Goal: Check status: Check status

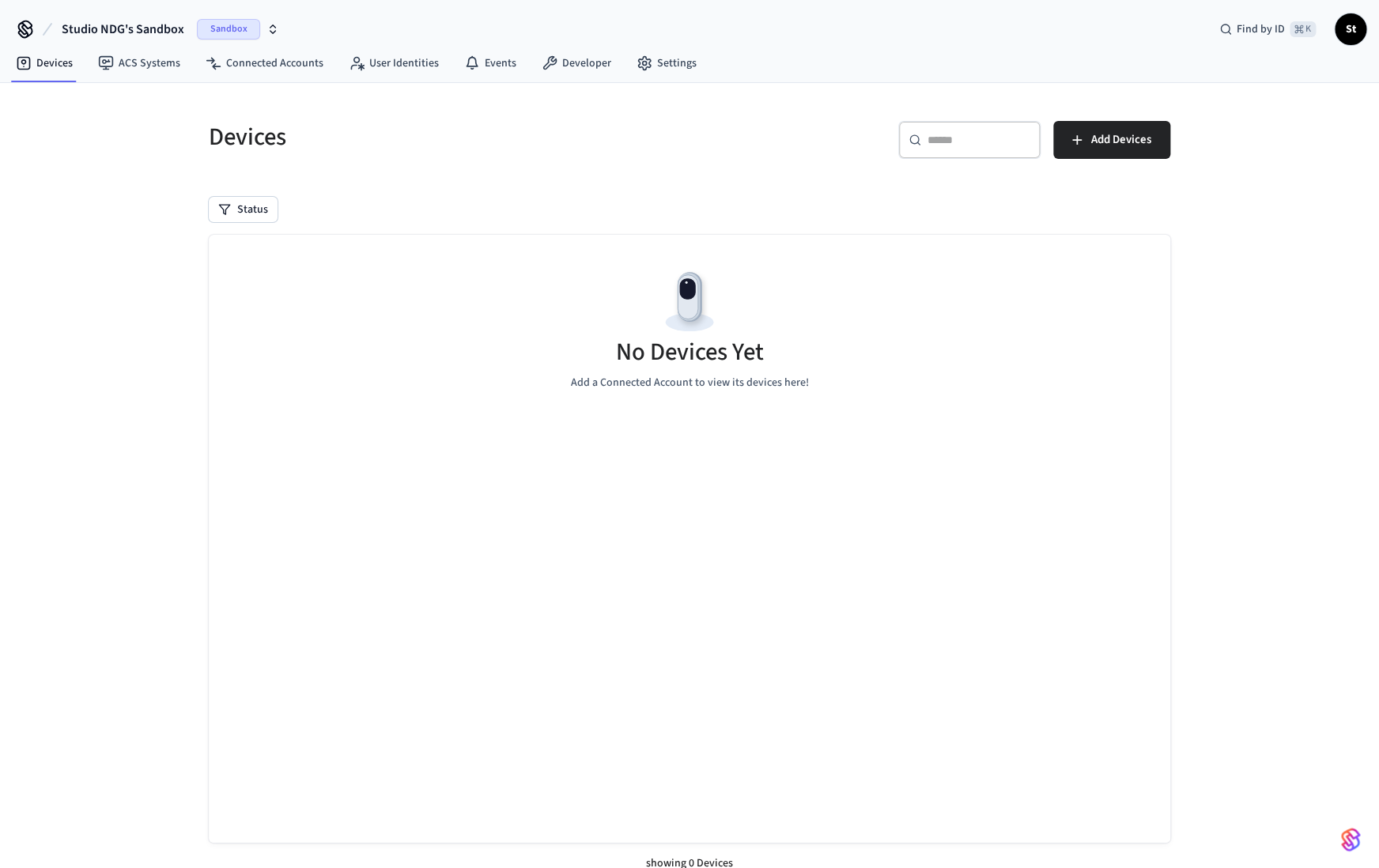
click at [237, 23] on span "Sandbox" at bounding box center [228, 29] width 63 height 21
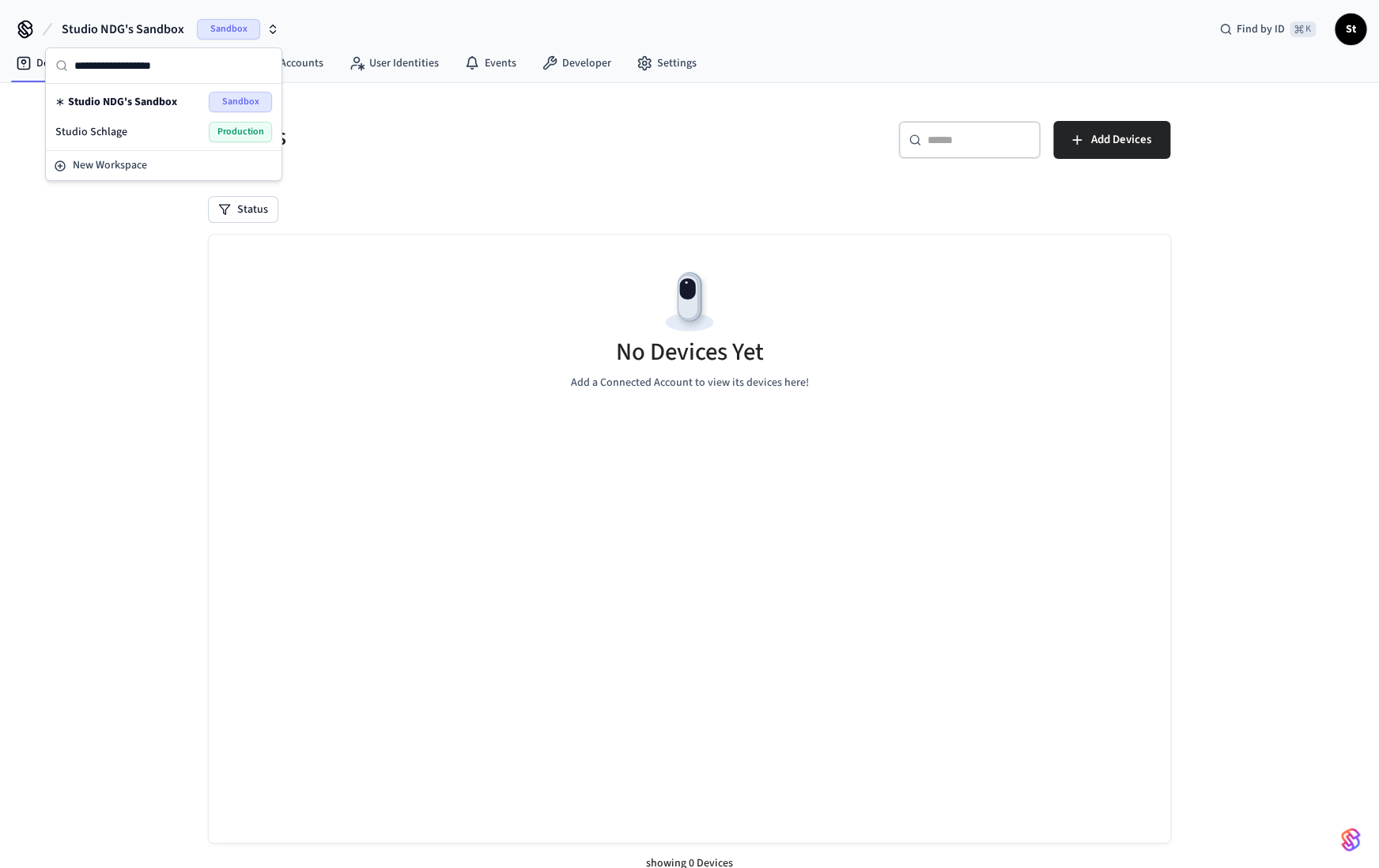
click at [234, 137] on span "Production" at bounding box center [240, 132] width 63 height 21
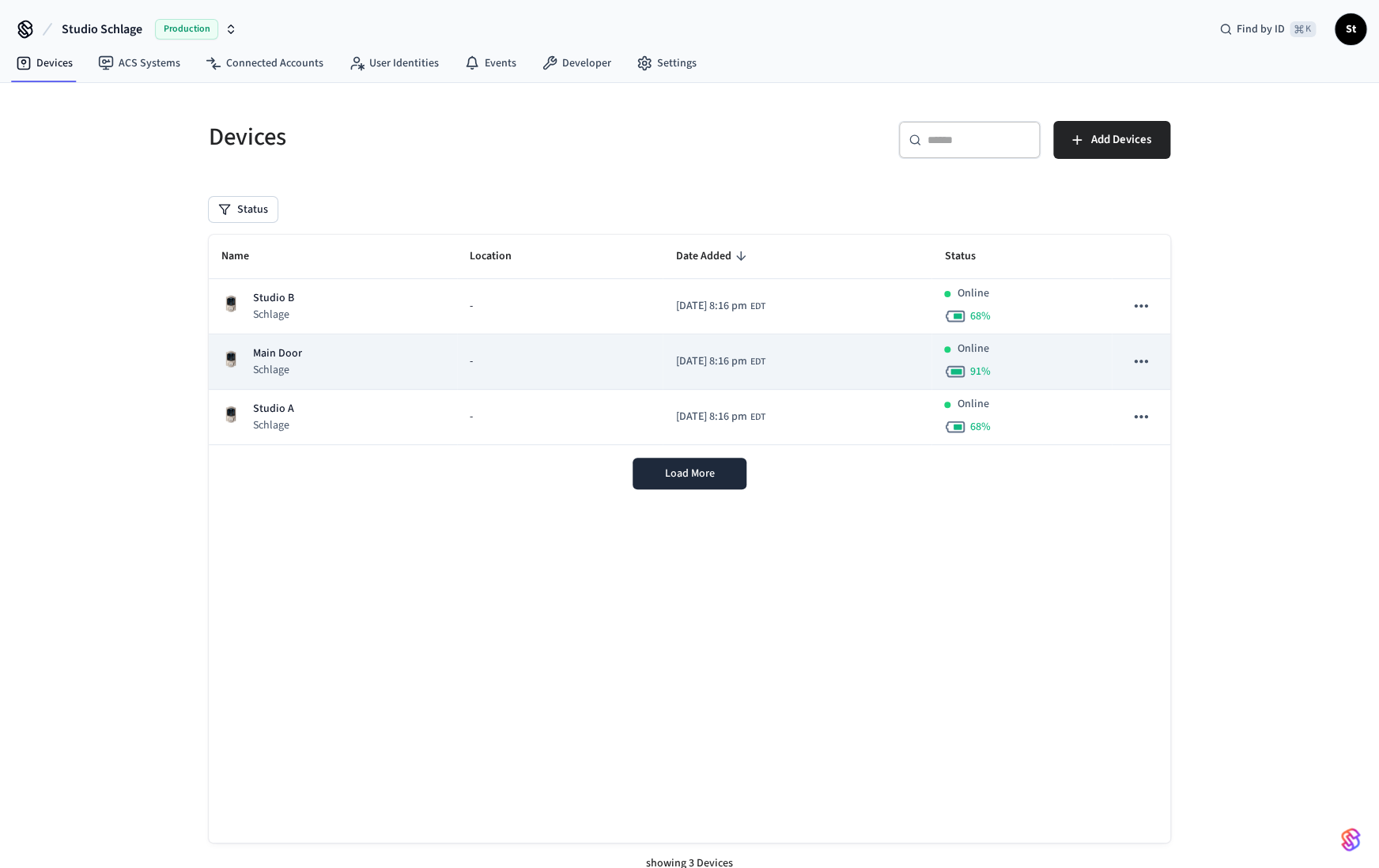
click at [299, 363] on p "Schlage" at bounding box center [277, 369] width 49 height 16
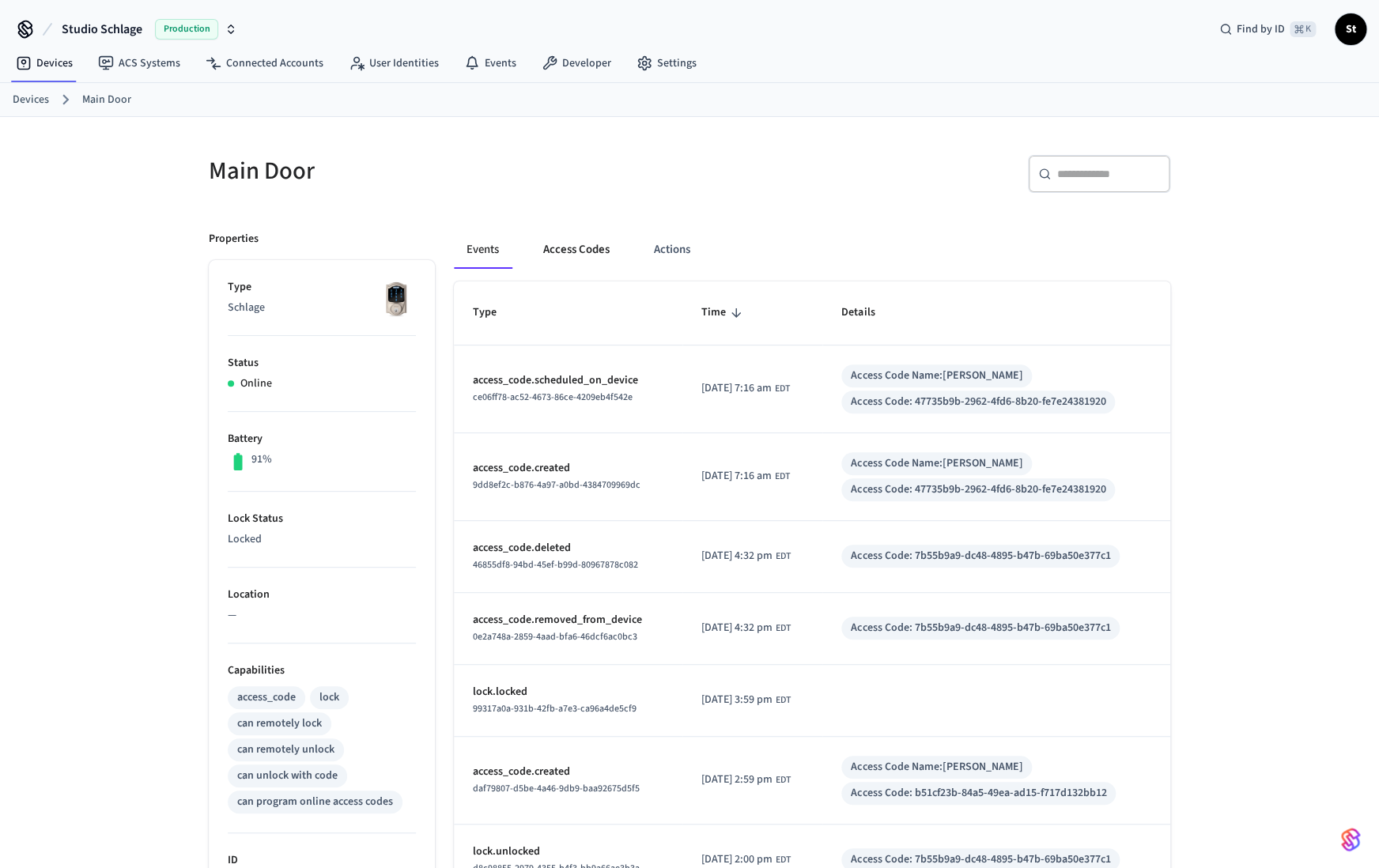
click at [556, 252] on button "Access Codes" at bounding box center [576, 249] width 91 height 38
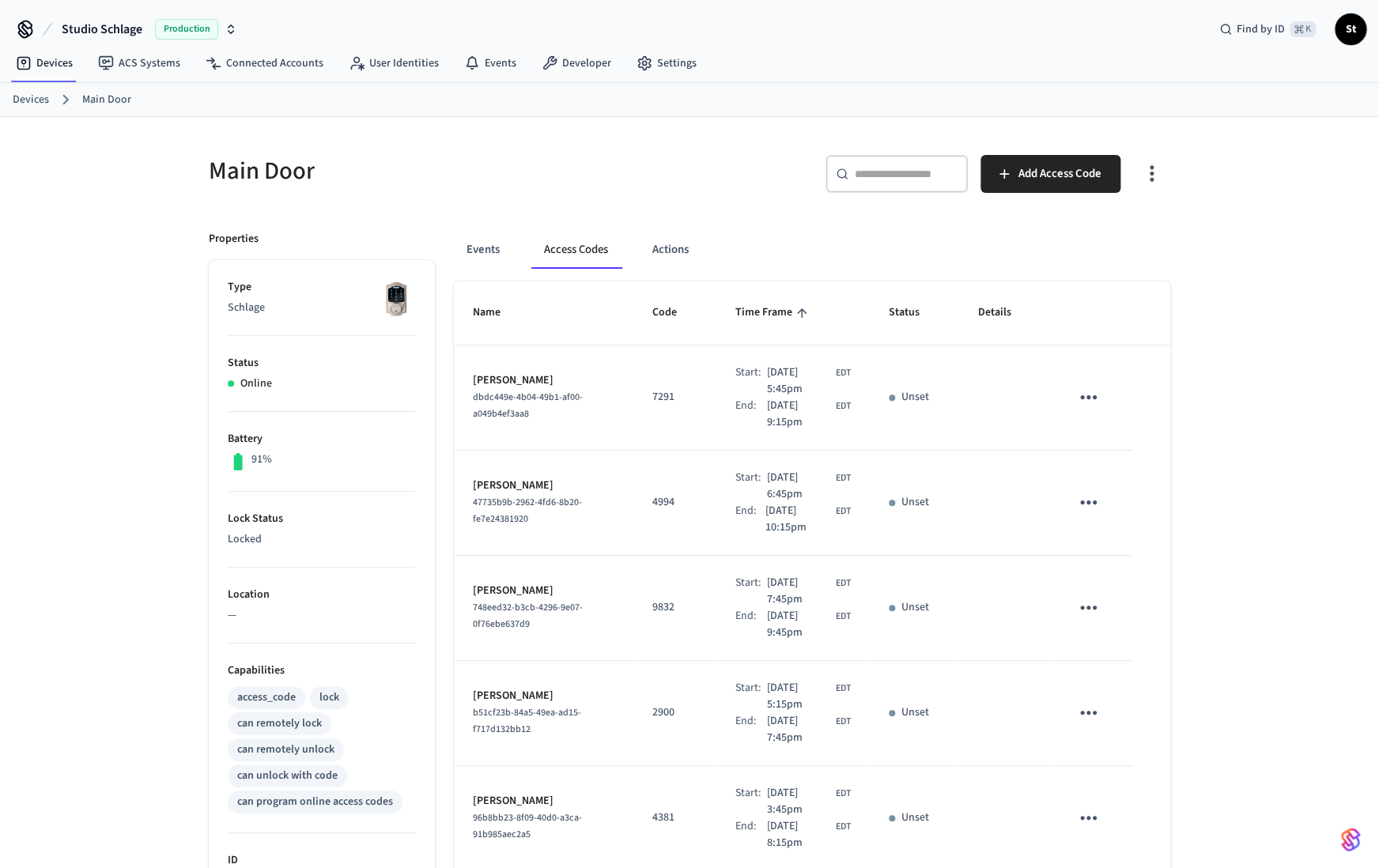
click at [32, 102] on link "Devices" at bounding box center [30, 100] width 36 height 17
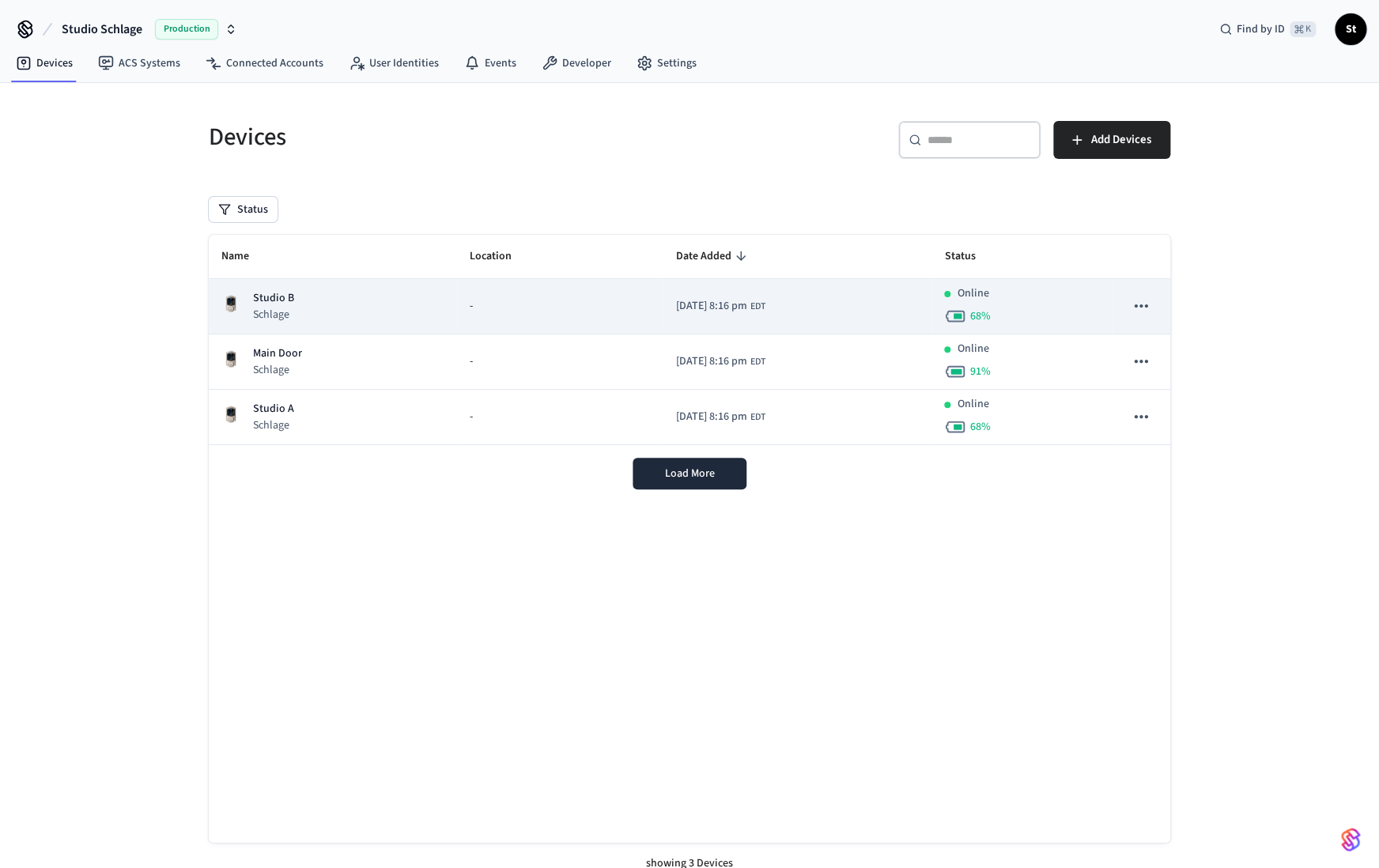
click at [528, 306] on div "-" at bounding box center [559, 307] width 180 height 17
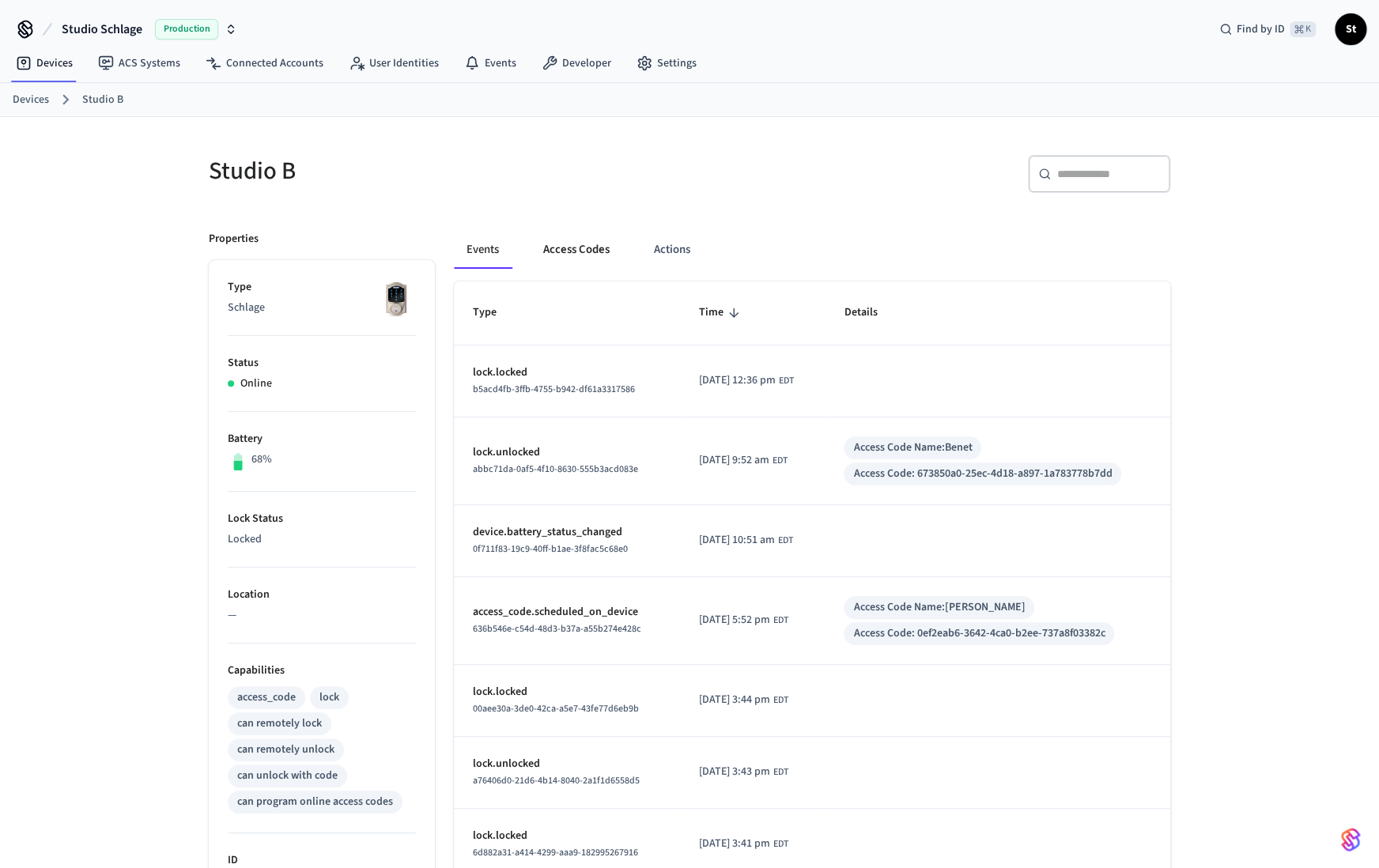
click at [580, 256] on button "Access Codes" at bounding box center [576, 249] width 91 height 38
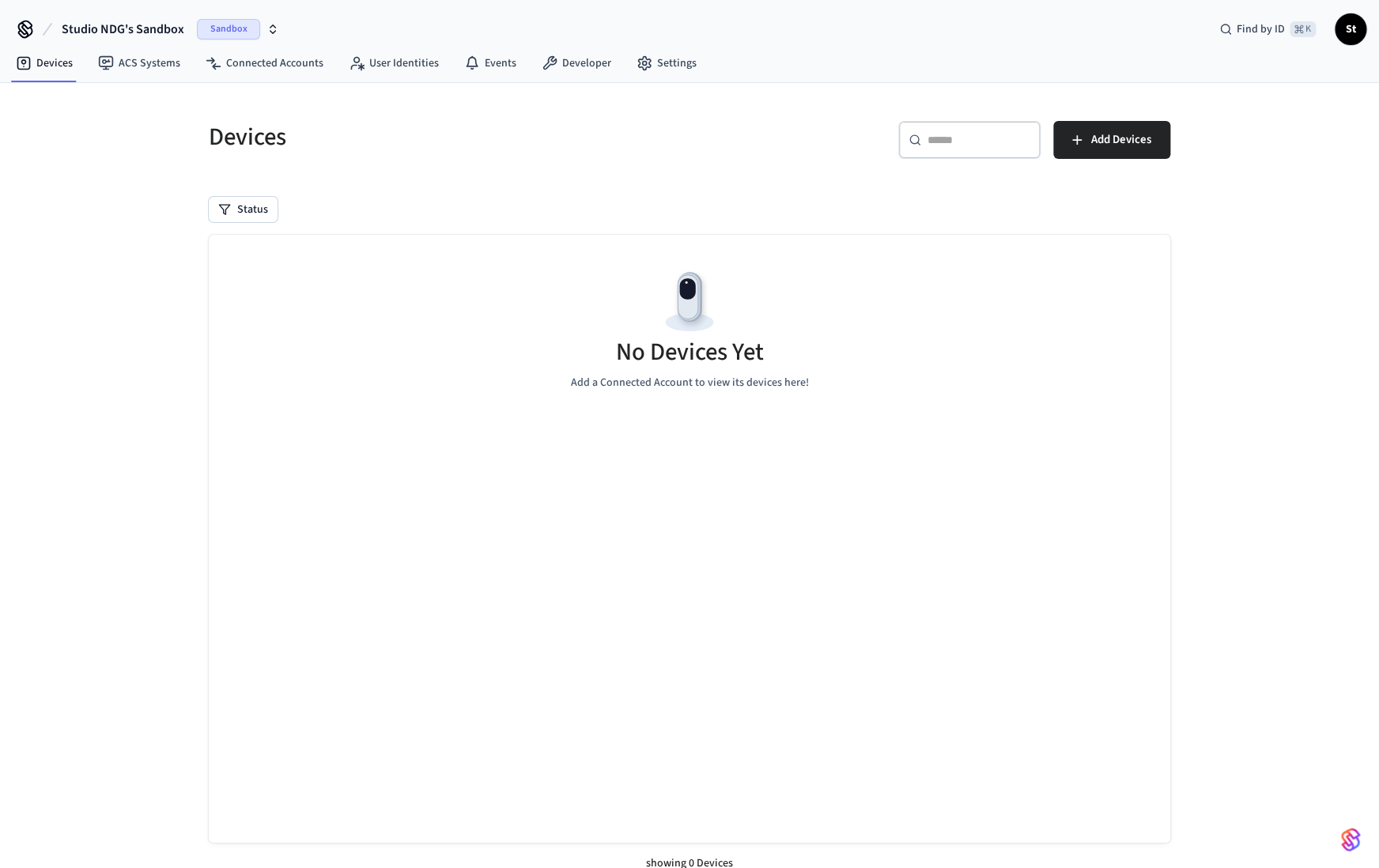
click at [207, 29] on span "Sandbox" at bounding box center [228, 29] width 63 height 21
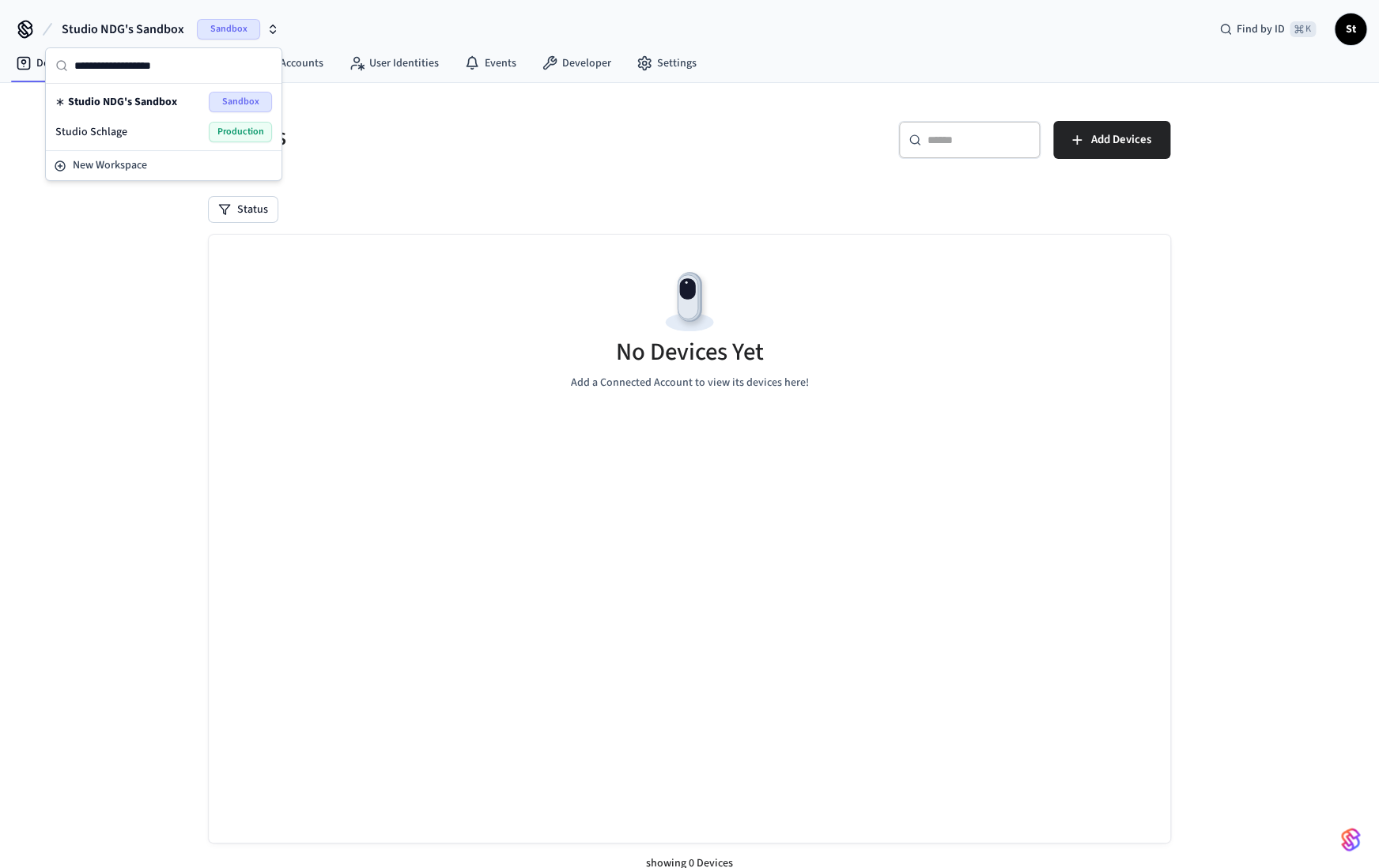
click at [222, 132] on span "Production" at bounding box center [240, 132] width 63 height 21
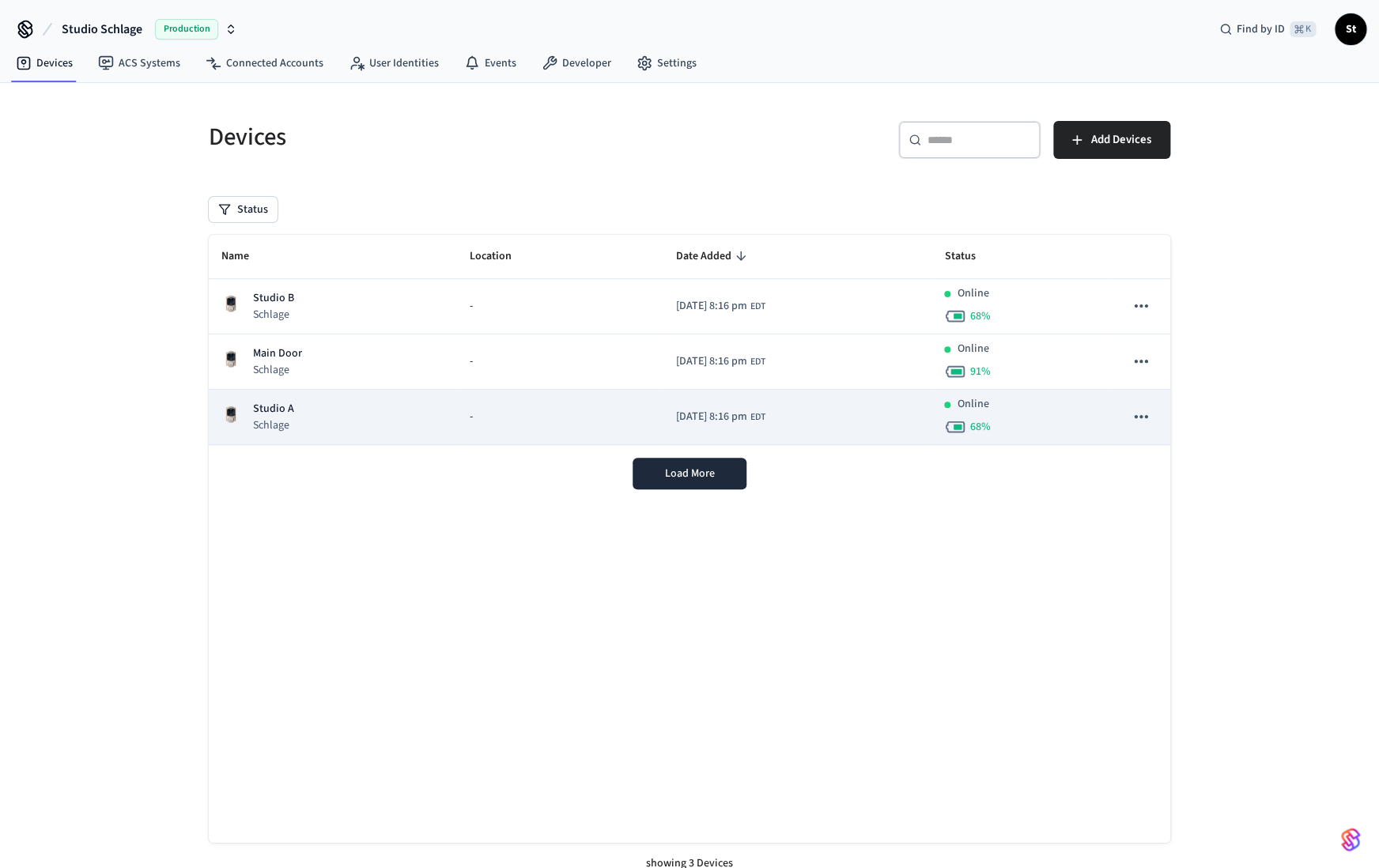
click at [366, 417] on div "Studio A Schlage" at bounding box center [333, 416] width 223 height 33
